Goal: Task Accomplishment & Management: Use online tool/utility

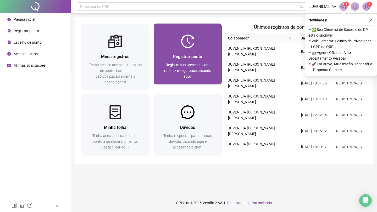
click at [200, 56] on span "Registrar ponto" at bounding box center [187, 56] width 29 height 5
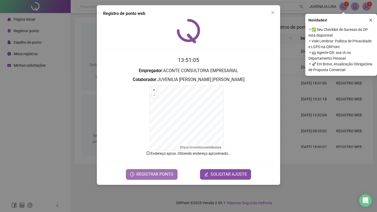
click at [167, 171] on span "REGISTRAR PONTO" at bounding box center [154, 174] width 37 height 6
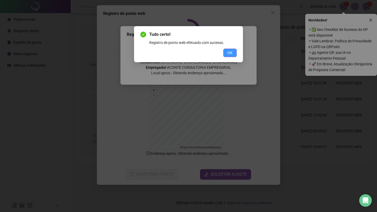
click at [227, 51] on button "OK" at bounding box center [229, 53] width 13 height 8
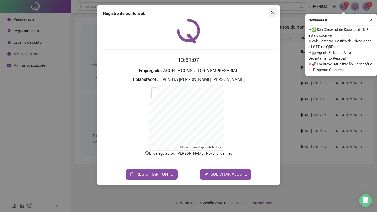
click at [271, 12] on icon "close" at bounding box center [273, 12] width 4 height 4
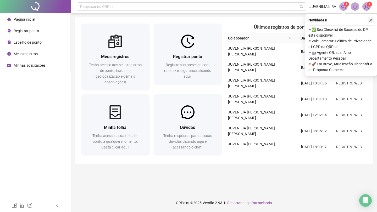
click at [370, 18] on button "button" at bounding box center [370, 20] width 6 height 6
